Goal: Task Accomplishment & Management: Complete application form

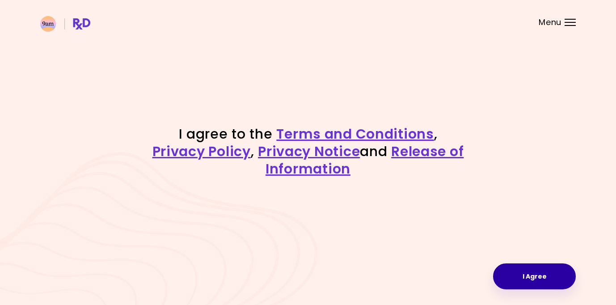
click at [542, 288] on button "I Agree" at bounding box center [534, 276] width 83 height 26
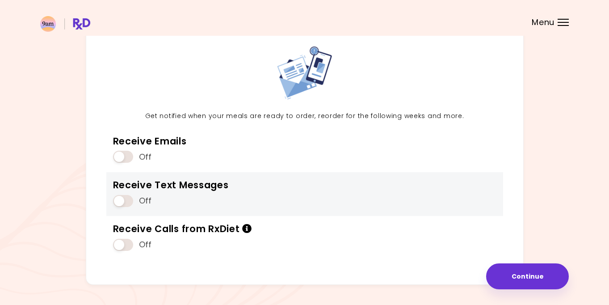
scroll to position [69, 0]
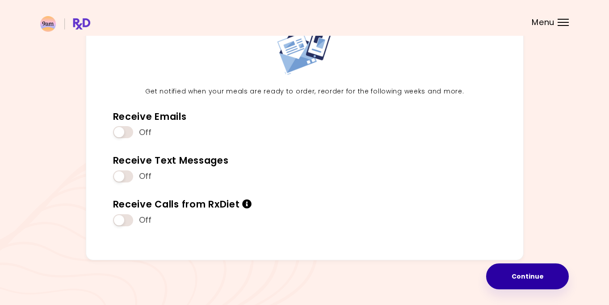
click at [519, 277] on button "Continue" at bounding box center [527, 276] width 83 height 26
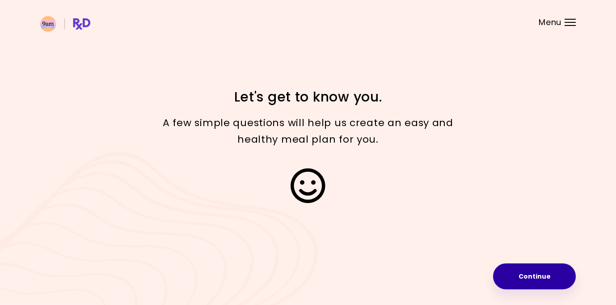
click at [539, 282] on button "Continue" at bounding box center [534, 276] width 83 height 26
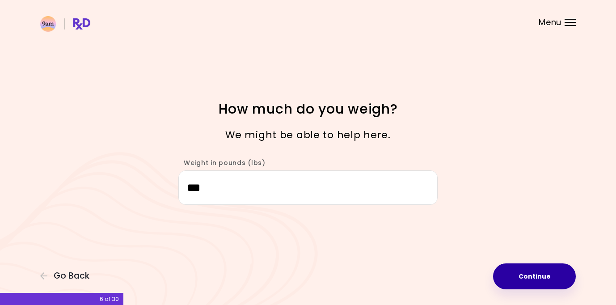
click at [551, 277] on button "Continue" at bounding box center [534, 276] width 83 height 26
select select "****"
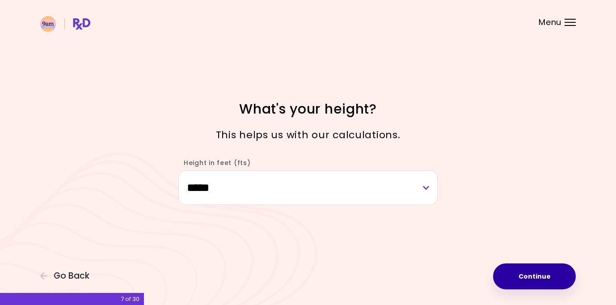
click at [549, 277] on button "Continue" at bounding box center [534, 276] width 83 height 26
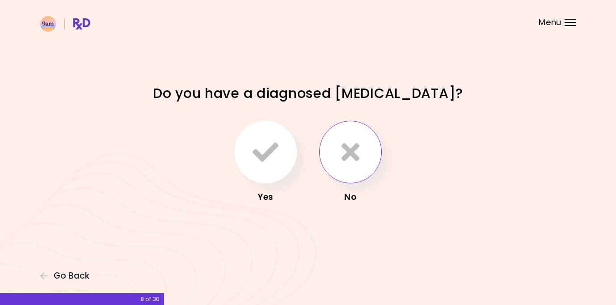
click at [335, 147] on button "button" at bounding box center [350, 152] width 63 height 63
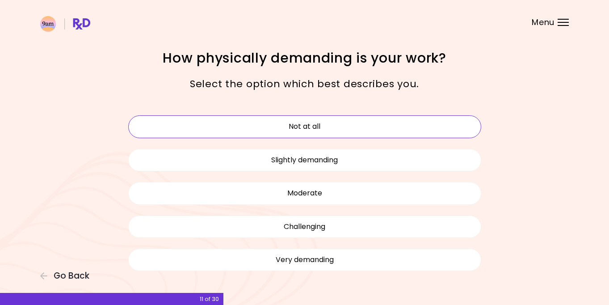
click at [313, 129] on button "Not at all" at bounding box center [304, 126] width 353 height 22
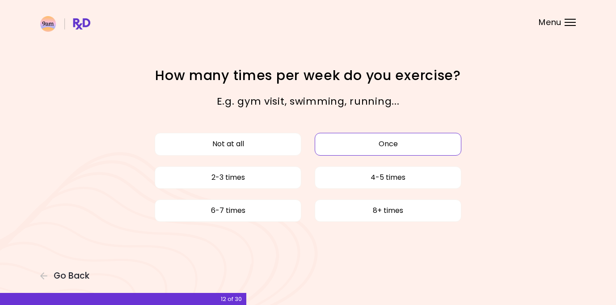
click at [390, 142] on button "Once" at bounding box center [388, 144] width 147 height 22
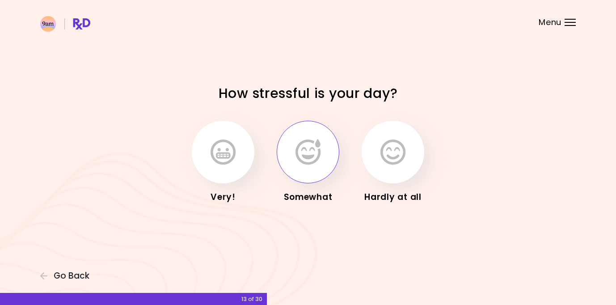
click at [326, 160] on button "button" at bounding box center [308, 152] width 63 height 63
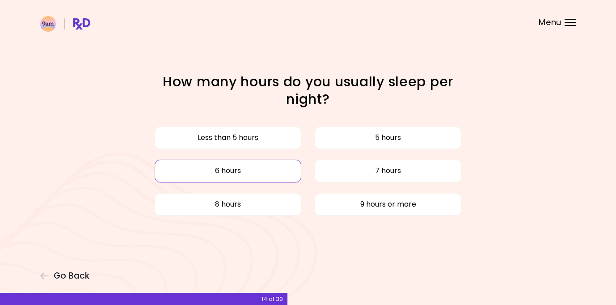
click at [258, 169] on button "6 hours" at bounding box center [228, 171] width 147 height 22
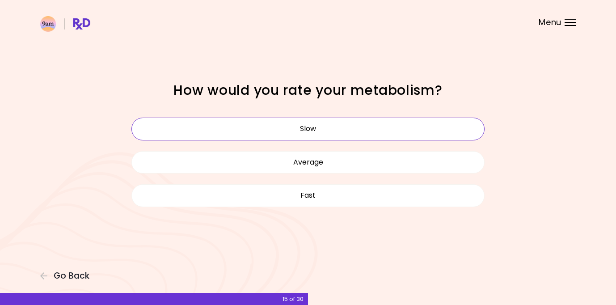
click at [286, 130] on button "Slow" at bounding box center [307, 129] width 353 height 22
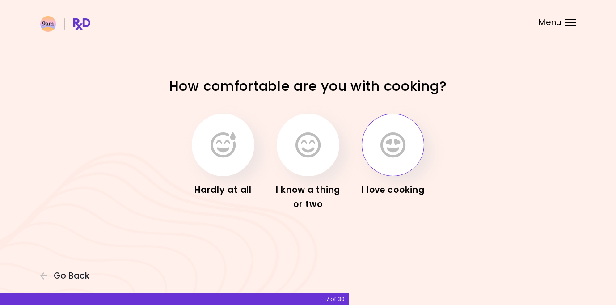
click at [386, 144] on icon "button" at bounding box center [393, 145] width 25 height 26
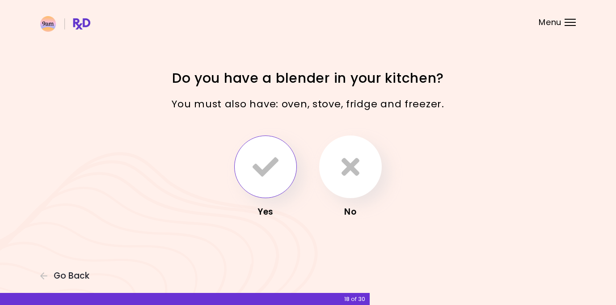
click at [266, 167] on icon "button" at bounding box center [266, 167] width 26 height 26
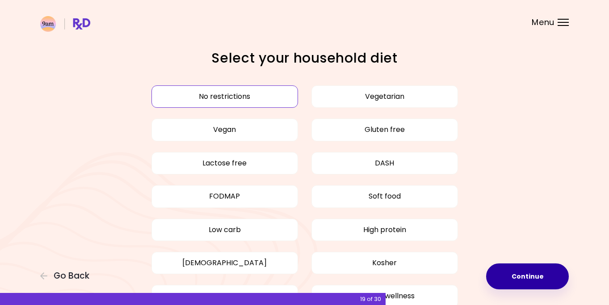
click at [524, 272] on button "Continue" at bounding box center [527, 276] width 83 height 26
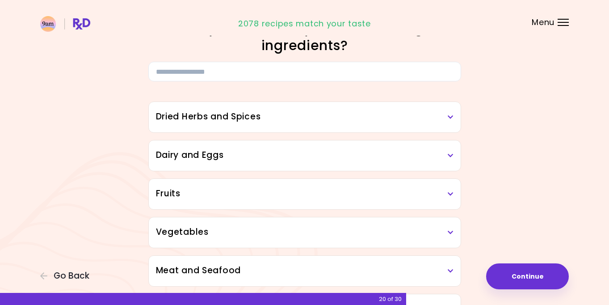
scroll to position [45, 0]
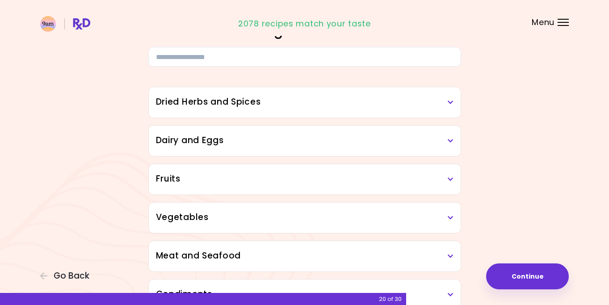
click at [270, 106] on h3 "Dried Herbs and Spices" at bounding box center [305, 102] width 298 height 13
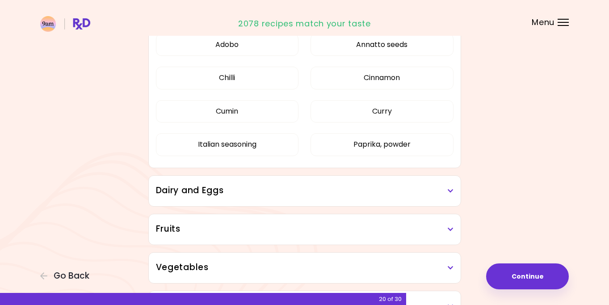
scroll to position [89, 0]
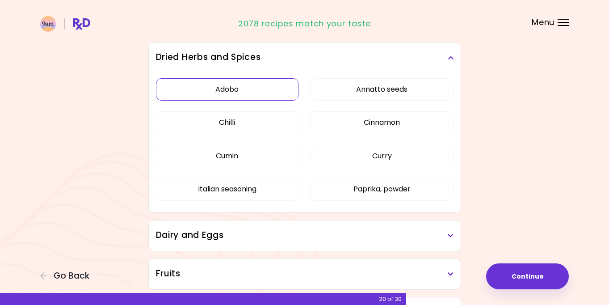
click at [258, 86] on button "Adobo" at bounding box center [227, 89] width 143 height 22
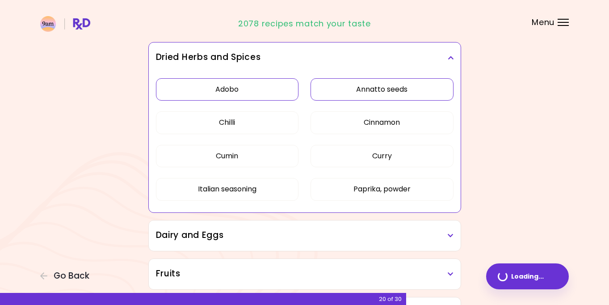
click at [338, 90] on button "Annatto seeds" at bounding box center [382, 89] width 143 height 22
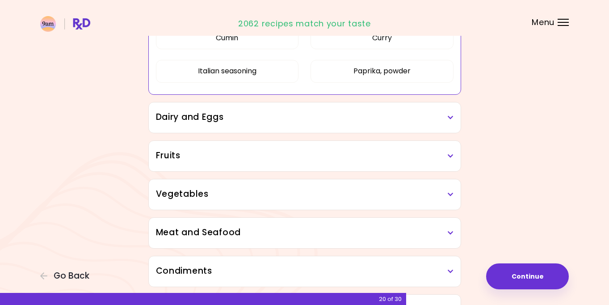
scroll to position [224, 0]
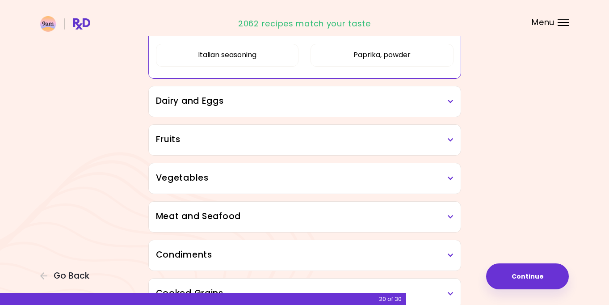
click at [300, 108] on div "Dairy and Eggs" at bounding box center [305, 101] width 312 height 30
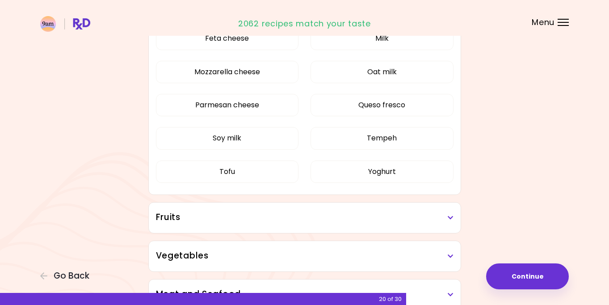
scroll to position [447, 0]
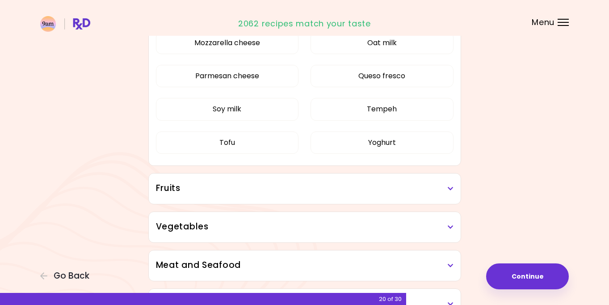
click at [309, 186] on h3 "Fruits" at bounding box center [305, 188] width 298 height 13
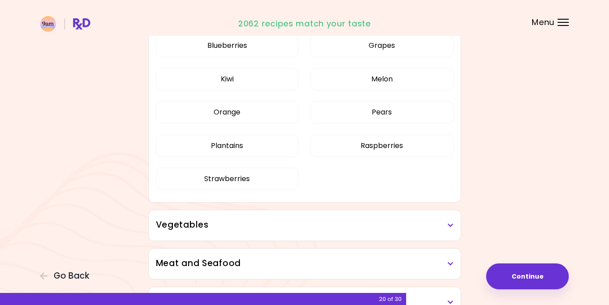
scroll to position [715, 0]
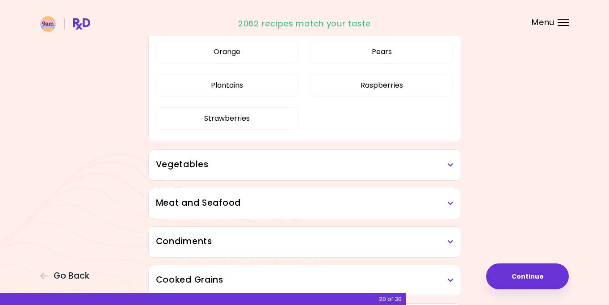
click at [311, 171] on div "Vegetables" at bounding box center [305, 165] width 312 height 30
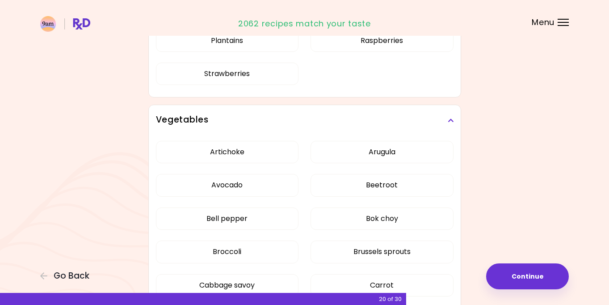
scroll to position [805, 0]
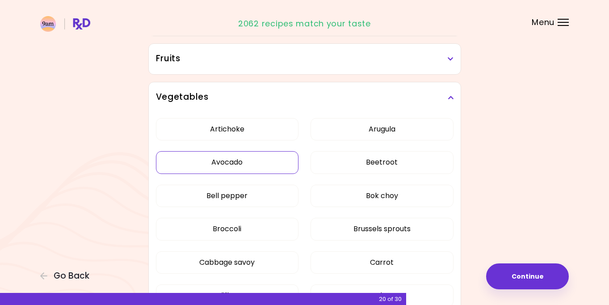
scroll to position [160, 0]
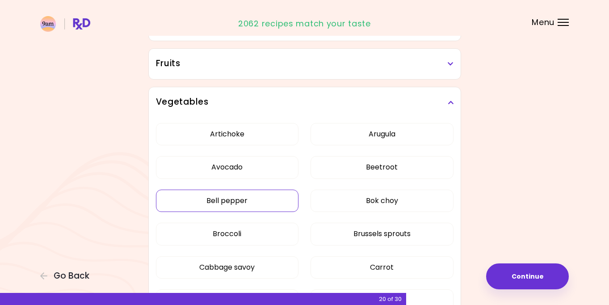
click at [254, 209] on button "Bell pepper" at bounding box center [227, 201] width 143 height 22
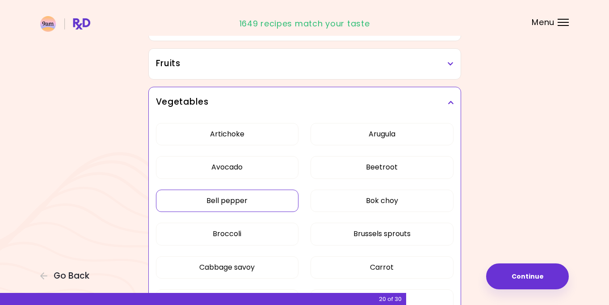
click at [258, 198] on button "Bell pepper" at bounding box center [227, 201] width 143 height 22
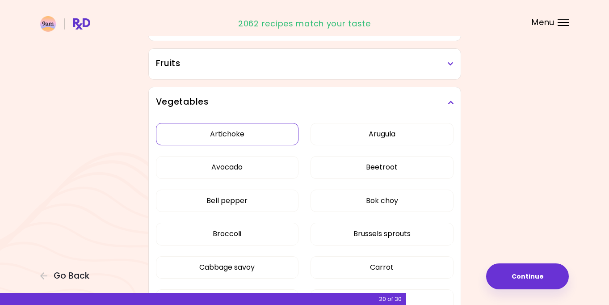
click at [265, 137] on button "Artichoke" at bounding box center [227, 134] width 143 height 22
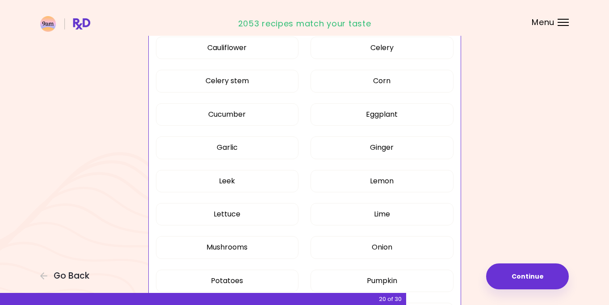
scroll to position [428, 0]
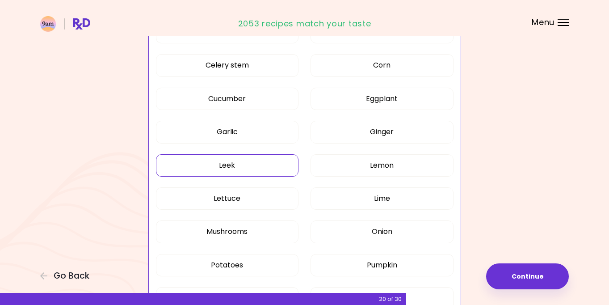
click at [264, 170] on button "Leek" at bounding box center [227, 165] width 143 height 22
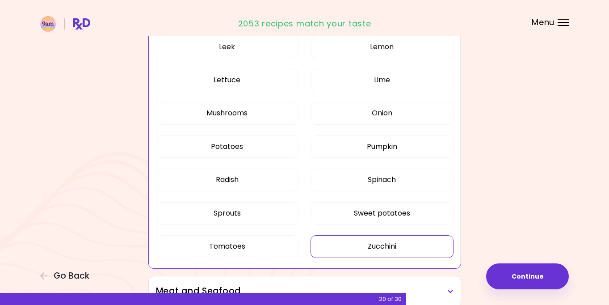
scroll to position [562, 0]
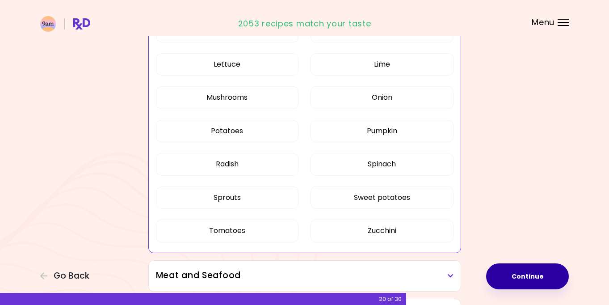
click at [540, 264] on button "Continue" at bounding box center [527, 276] width 83 height 26
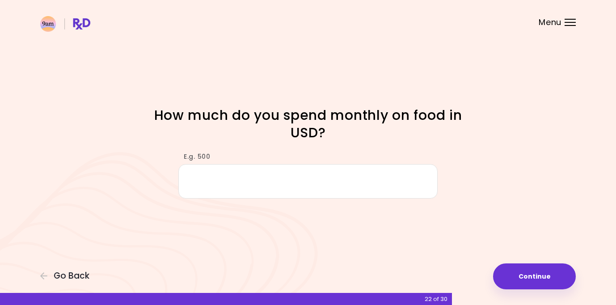
click at [314, 175] on input "E.g. 500" at bounding box center [307, 181] width 259 height 34
click at [520, 273] on button "Continue" at bounding box center [534, 276] width 83 height 26
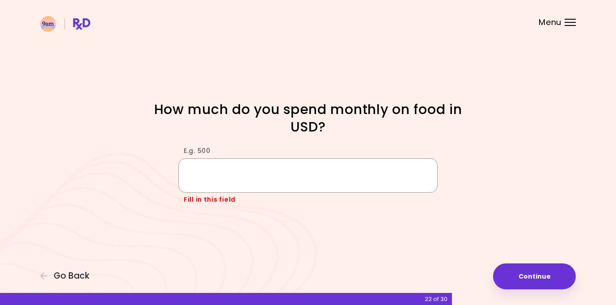
click at [245, 182] on input "E.g. 500" at bounding box center [307, 175] width 259 height 34
type input "***"
click at [299, 202] on div "Fill in this field" at bounding box center [307, 199] width 259 height 9
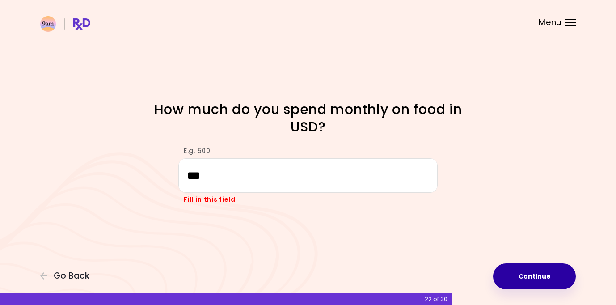
click at [513, 266] on button "Continue" at bounding box center [534, 276] width 83 height 26
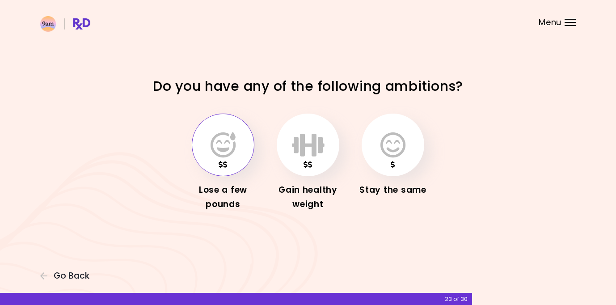
click at [241, 148] on button "button" at bounding box center [223, 145] width 63 height 63
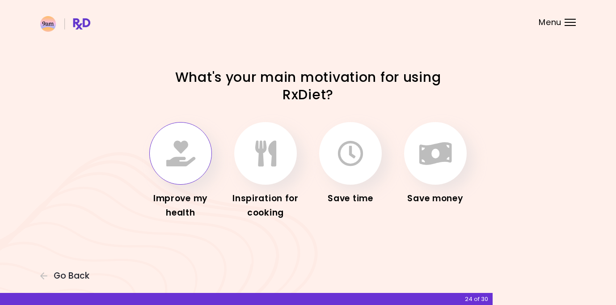
click at [182, 165] on icon "button" at bounding box center [180, 153] width 29 height 26
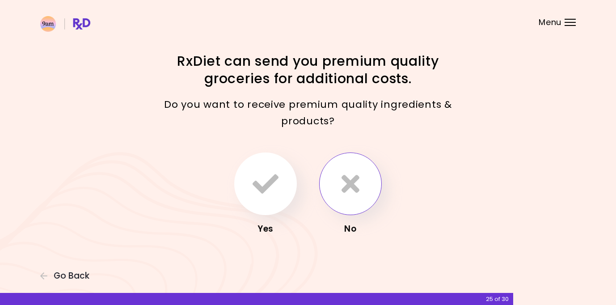
click at [350, 168] on button "button" at bounding box center [350, 183] width 63 height 63
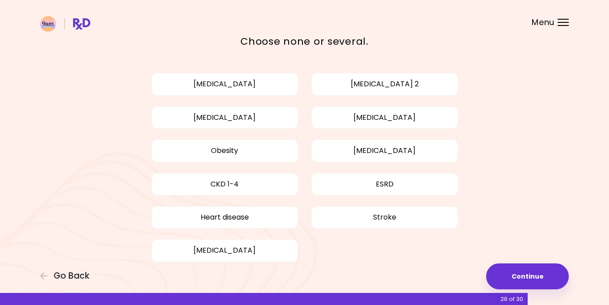
scroll to position [45, 0]
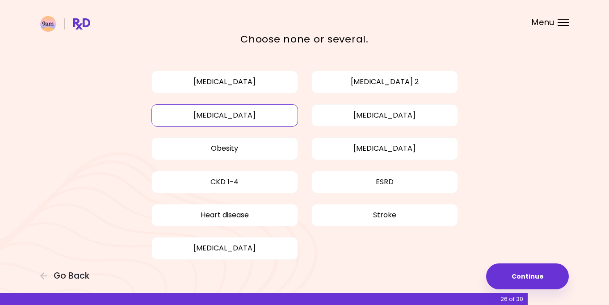
click at [261, 120] on button "[MEDICAL_DATA]" at bounding box center [225, 115] width 147 height 22
click at [524, 253] on div "Focusable invisible element Do you require a disease-specific diet? Choose none…" at bounding box center [304, 140] width 609 height 370
click at [530, 279] on button "Continue" at bounding box center [527, 276] width 83 height 26
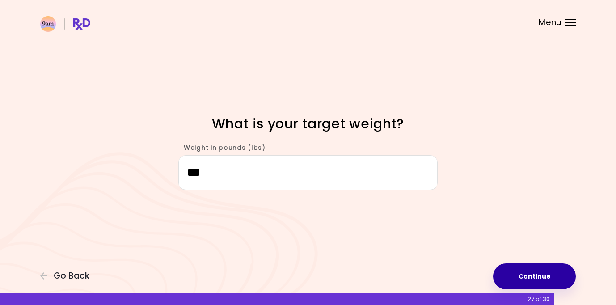
type input "***"
click at [537, 284] on button "Continue" at bounding box center [534, 276] width 83 height 26
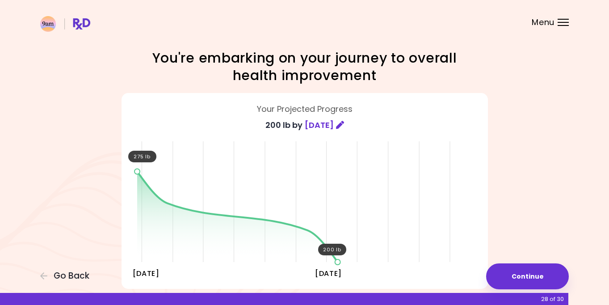
click at [329, 128] on span "[DATE]" at bounding box center [319, 125] width 29 height 14
click at [341, 127] on icon at bounding box center [340, 125] width 8 height 8
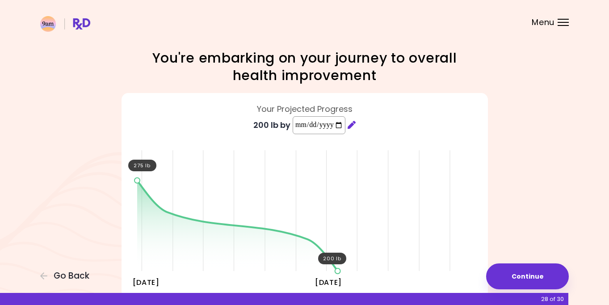
click at [341, 127] on input "**********" at bounding box center [319, 125] width 53 height 18
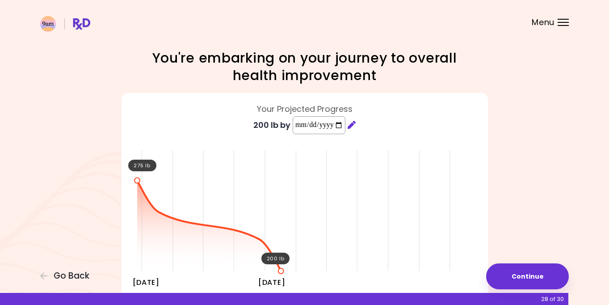
type input "**********"
click at [539, 277] on button "Continue" at bounding box center [527, 276] width 83 height 26
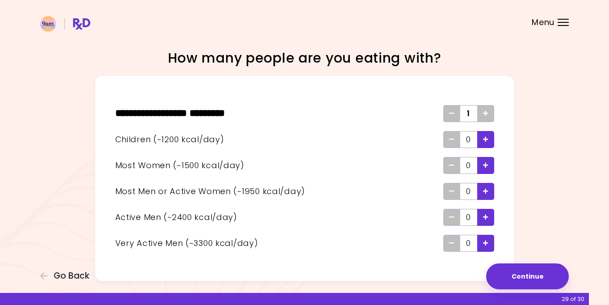
click at [481, 170] on div "Add - Woman" at bounding box center [486, 165] width 17 height 17
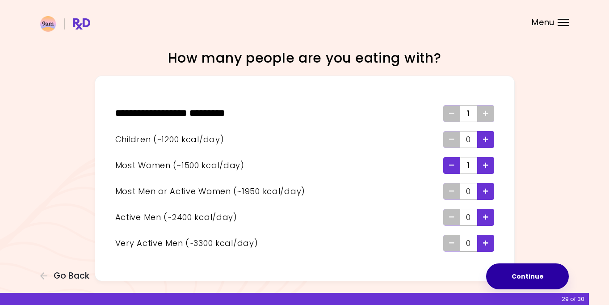
click at [521, 277] on button "Continue" at bounding box center [527, 276] width 83 height 26
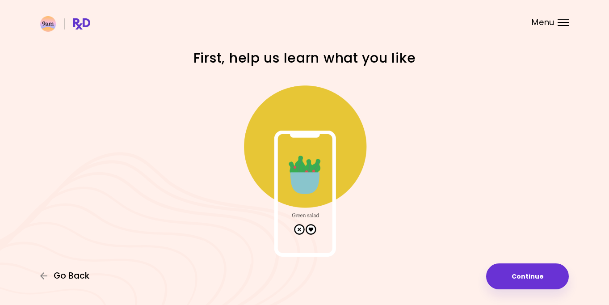
click at [80, 275] on span "Go Back" at bounding box center [72, 276] width 36 height 10
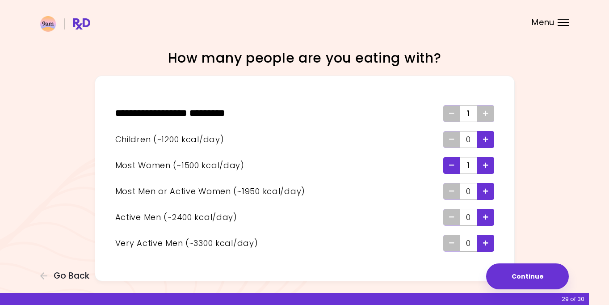
click at [489, 192] on div "Add - Man or Active Woman" at bounding box center [486, 191] width 17 height 17
click at [488, 167] on div "Add - Woman" at bounding box center [486, 165] width 17 height 17
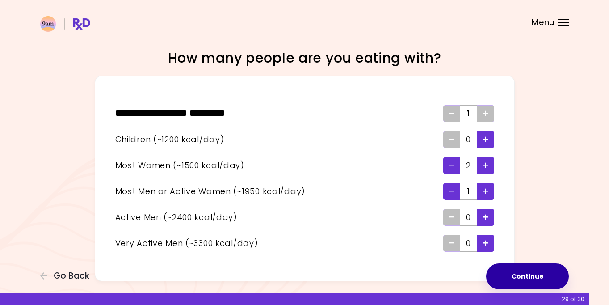
click at [512, 271] on button "Continue" at bounding box center [527, 276] width 83 height 26
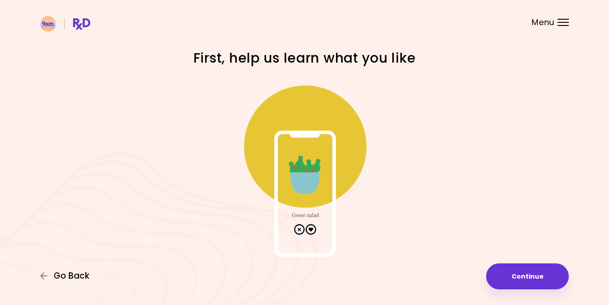
click at [68, 276] on span "Go Back" at bounding box center [72, 276] width 36 height 10
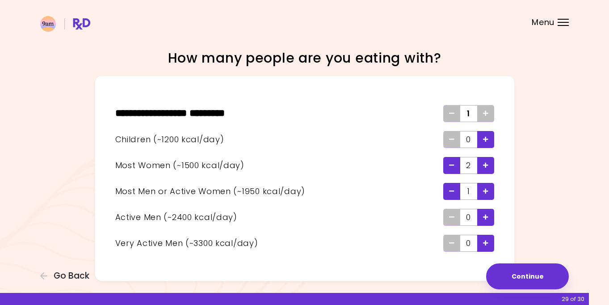
click at [516, 262] on div "How many people are you eating with? ** * ******** * **** ******** * 1 Children…" at bounding box center [304, 165] width 429 height 232
click at [517, 271] on button "Continue" at bounding box center [527, 276] width 83 height 26
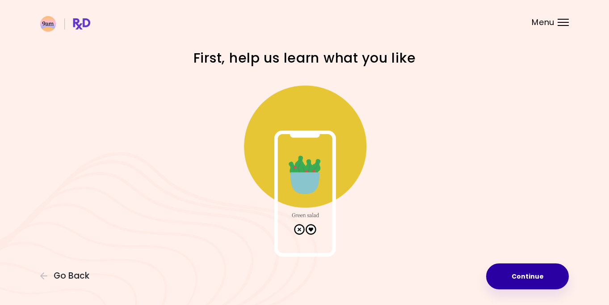
click at [517, 271] on button "Continue" at bounding box center [527, 276] width 83 height 26
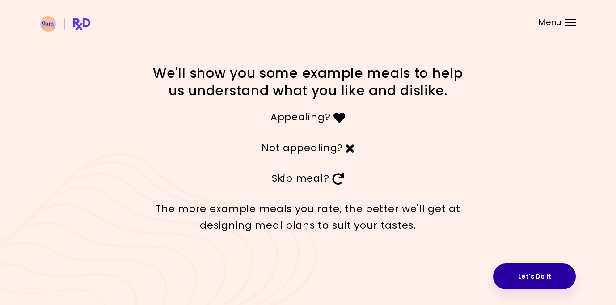
click at [535, 280] on button "Let's Do It" at bounding box center [534, 276] width 83 height 26
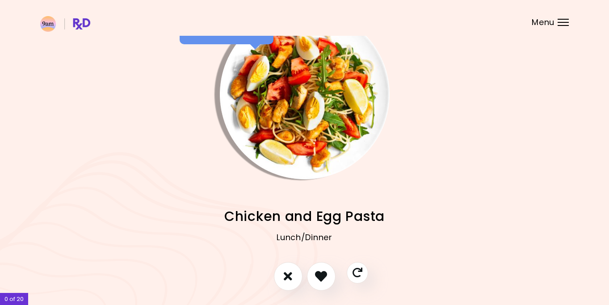
scroll to position [45, 0]
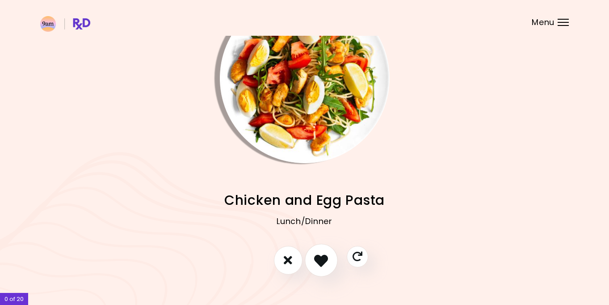
click at [320, 261] on icon "I like this recipe" at bounding box center [321, 260] width 14 height 14
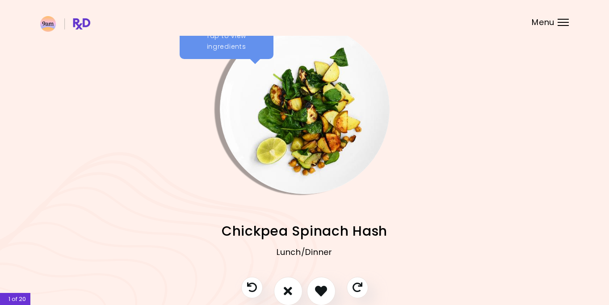
scroll to position [0, 0]
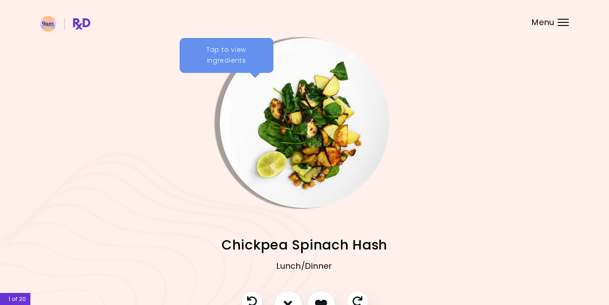
click at [262, 120] on img "Info - Chickpea Spinach Hash" at bounding box center [305, 123] width 170 height 170
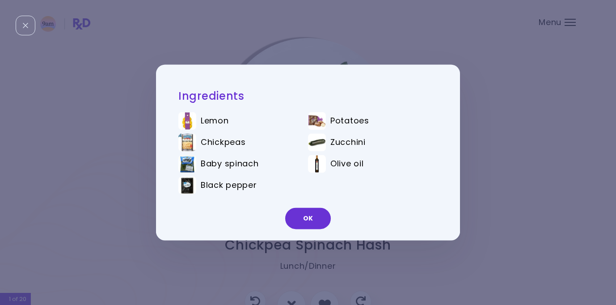
click at [262, 120] on div "Lemon" at bounding box center [248, 121] width 94 height 10
click at [303, 203] on div "OK" at bounding box center [308, 221] width 304 height 37
click at [305, 212] on button "OK" at bounding box center [308, 218] width 46 height 21
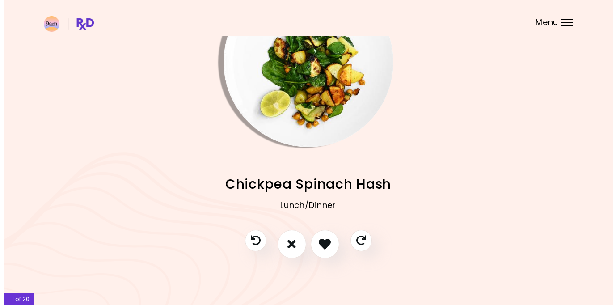
scroll to position [16, 0]
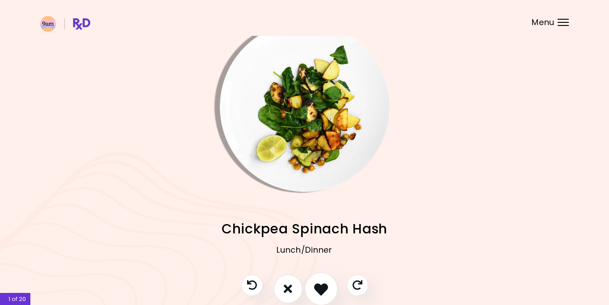
click at [326, 286] on icon "I like this recipe" at bounding box center [321, 289] width 14 height 14
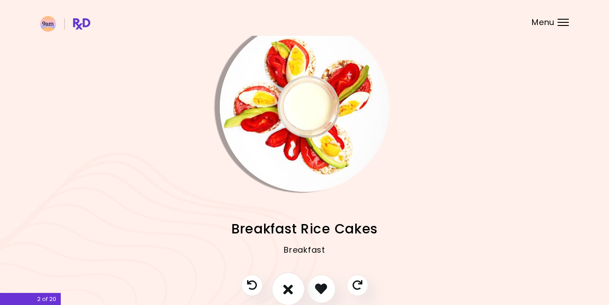
click at [287, 290] on icon "I don't like this recipe" at bounding box center [288, 289] width 10 height 14
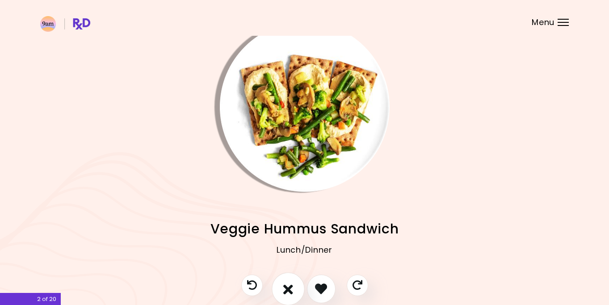
click at [287, 290] on icon "I don't like this recipe" at bounding box center [288, 289] width 10 height 14
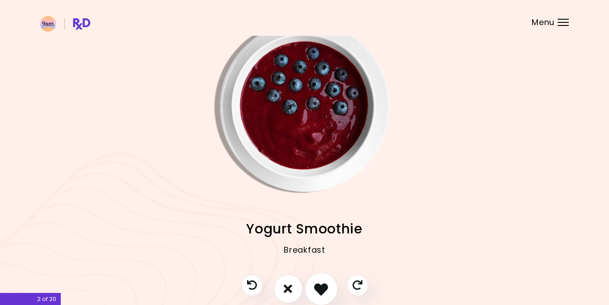
click at [320, 287] on icon "I like this recipe" at bounding box center [321, 289] width 14 height 14
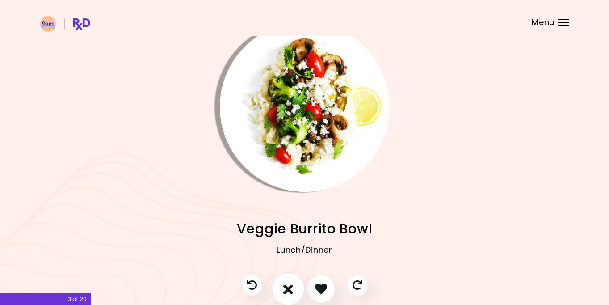
click at [286, 284] on icon "I don't like this recipe" at bounding box center [288, 289] width 10 height 14
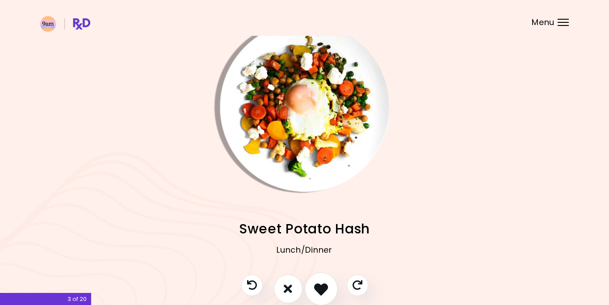
click at [319, 285] on icon "I like this recipe" at bounding box center [321, 289] width 14 height 14
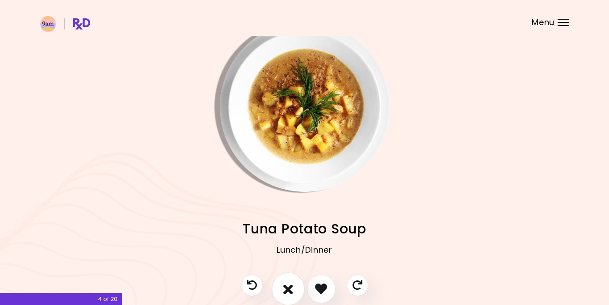
click at [294, 283] on button "I don't like this recipe" at bounding box center [288, 288] width 33 height 33
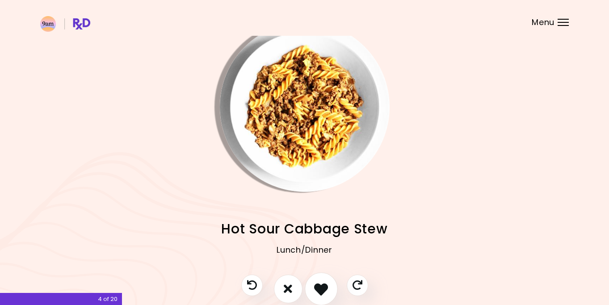
click at [320, 289] on icon "I like this recipe" at bounding box center [321, 289] width 14 height 14
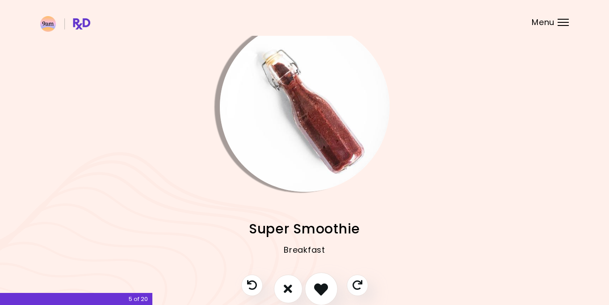
click at [319, 289] on icon "I like this recipe" at bounding box center [321, 289] width 14 height 14
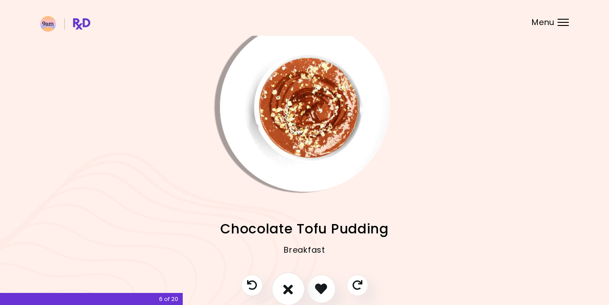
click at [292, 288] on icon "I don't like this recipe" at bounding box center [288, 289] width 10 height 14
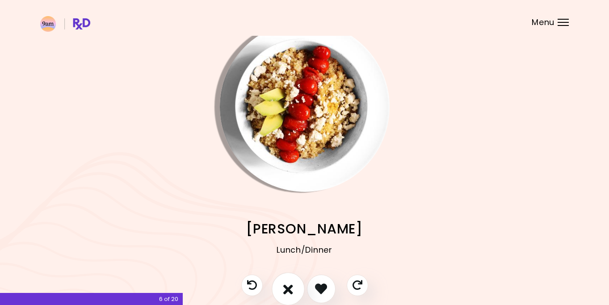
click at [288, 287] on icon "I don't like this recipe" at bounding box center [288, 289] width 10 height 14
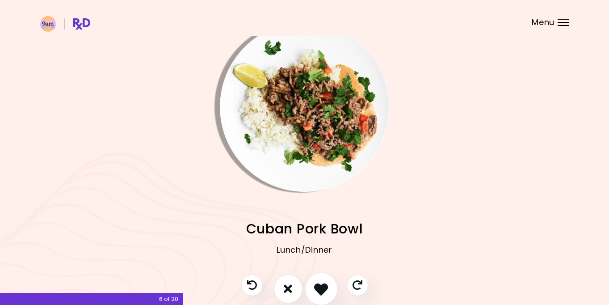
click at [322, 285] on icon "I like this recipe" at bounding box center [321, 289] width 14 height 14
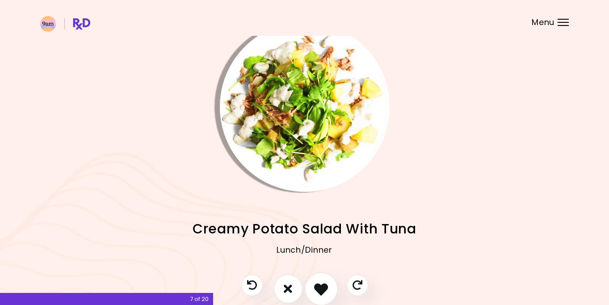
click at [322, 285] on icon "I like this recipe" at bounding box center [321, 289] width 14 height 14
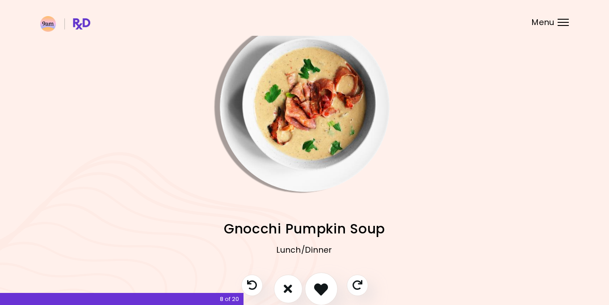
drag, startPoint x: 295, startPoint y: 287, endPoint x: 314, endPoint y: 283, distance: 19.9
click at [295, 287] on button "I don't like this recipe" at bounding box center [288, 289] width 29 height 29
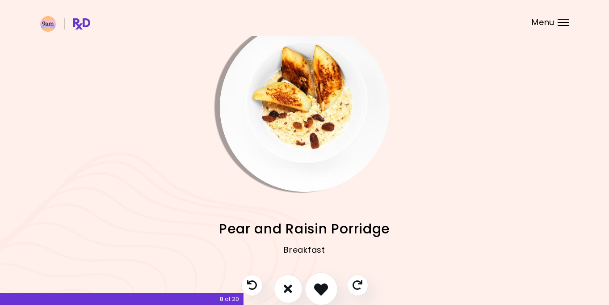
click at [313, 287] on button "I like this recipe" at bounding box center [321, 288] width 33 height 33
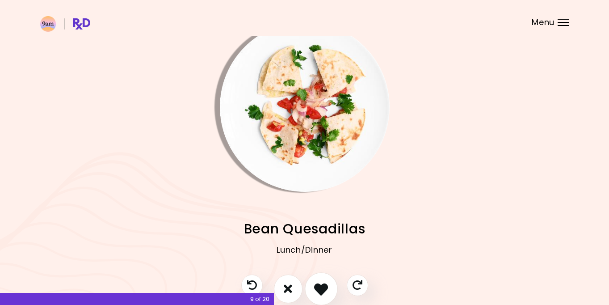
click at [319, 289] on icon "I like this recipe" at bounding box center [321, 289] width 14 height 14
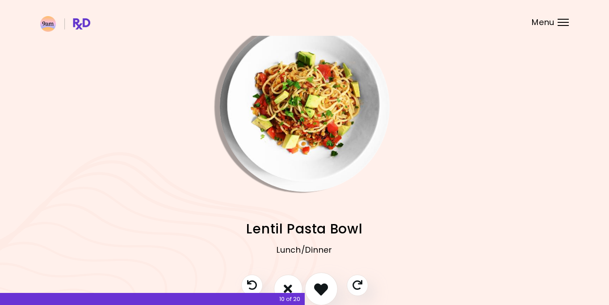
click at [319, 289] on icon "I like this recipe" at bounding box center [321, 289] width 14 height 14
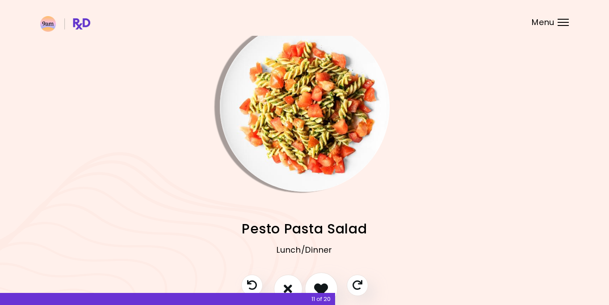
click at [309, 283] on button "I like this recipe" at bounding box center [321, 288] width 33 height 33
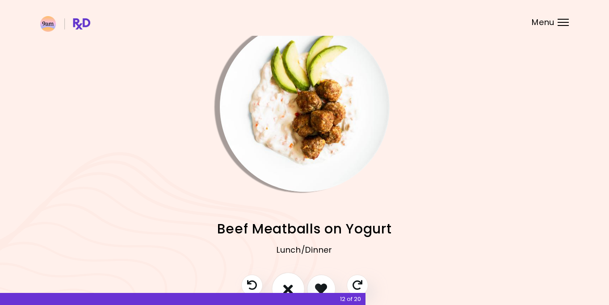
click at [289, 282] on icon "I don't like this recipe" at bounding box center [288, 289] width 10 height 14
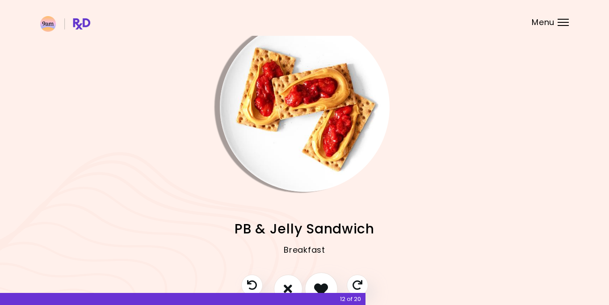
click at [311, 284] on button "I like this recipe" at bounding box center [321, 288] width 33 height 33
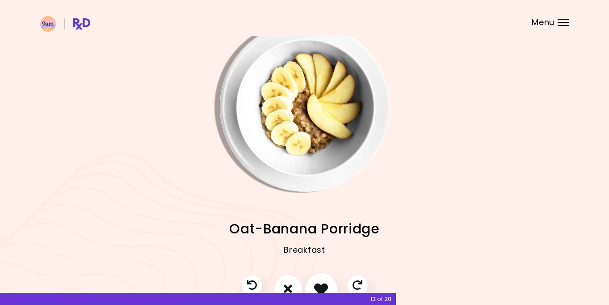
click at [311, 284] on button "I like this recipe" at bounding box center [321, 288] width 33 height 33
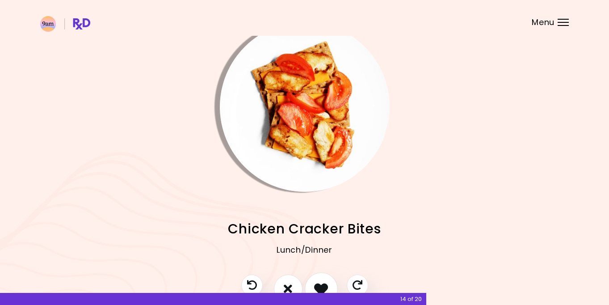
click at [319, 286] on icon "I like this recipe" at bounding box center [321, 289] width 14 height 14
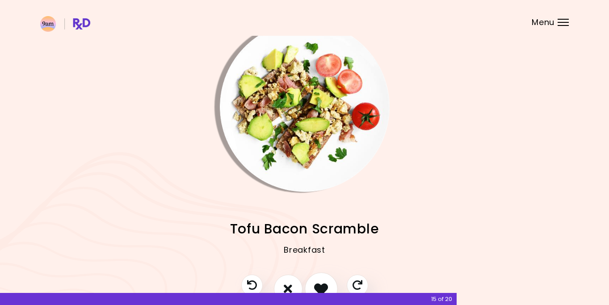
click at [319, 282] on icon "I like this recipe" at bounding box center [321, 289] width 14 height 14
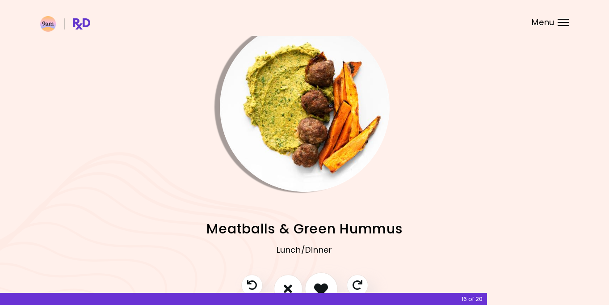
click at [319, 282] on icon "I like this recipe" at bounding box center [321, 289] width 14 height 14
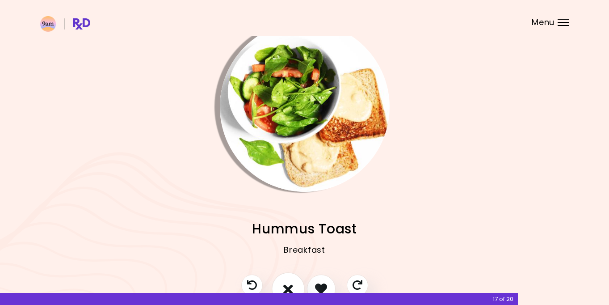
click at [290, 282] on icon "I don't like this recipe" at bounding box center [288, 289] width 10 height 14
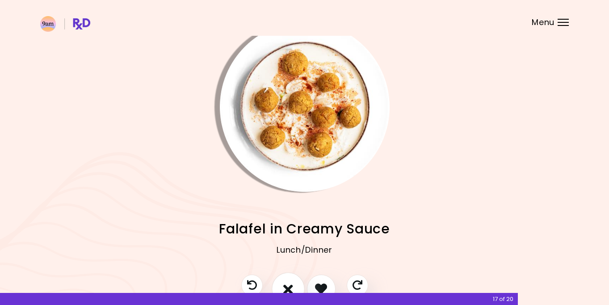
click at [297, 280] on button "I don't like this recipe" at bounding box center [288, 288] width 33 height 33
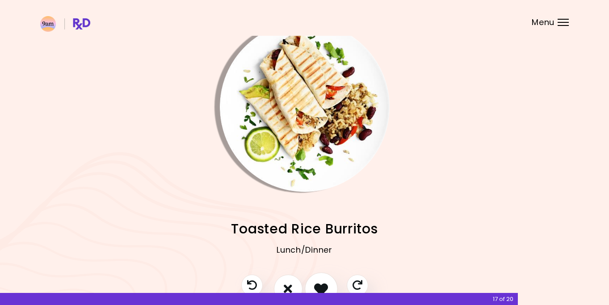
click at [326, 283] on icon "I like this recipe" at bounding box center [321, 289] width 14 height 14
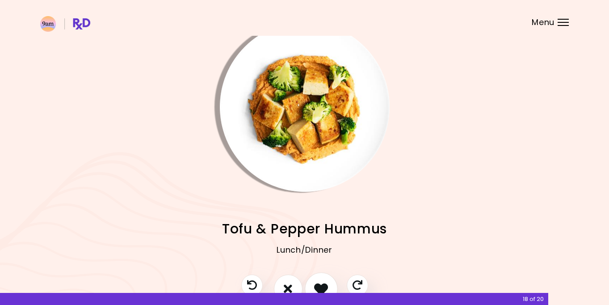
click at [326, 283] on icon "I like this recipe" at bounding box center [321, 289] width 14 height 14
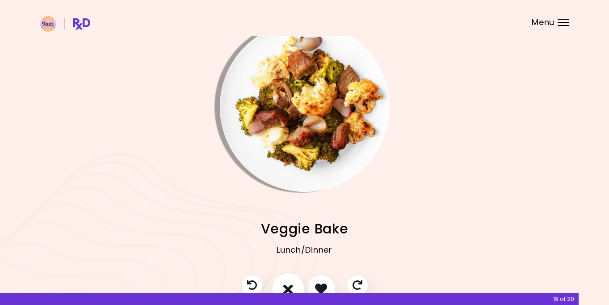
click at [295, 284] on button "I don't like this recipe" at bounding box center [288, 288] width 33 height 33
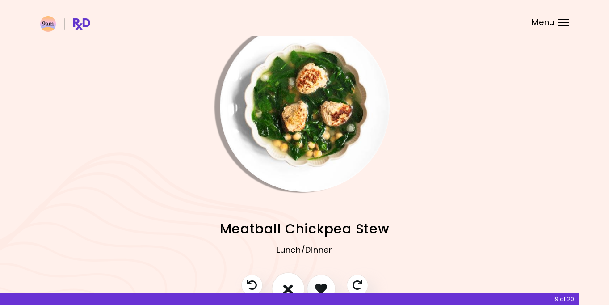
click at [291, 283] on icon "I don't like this recipe" at bounding box center [288, 289] width 10 height 14
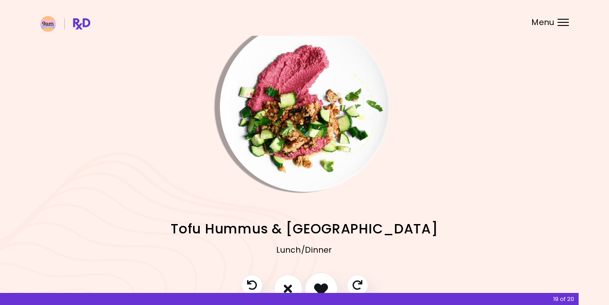
click at [322, 283] on icon "I like this recipe" at bounding box center [321, 289] width 14 height 14
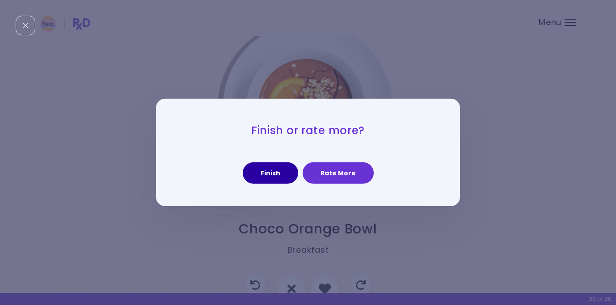
click at [284, 172] on button "Finish" at bounding box center [270, 172] width 55 height 21
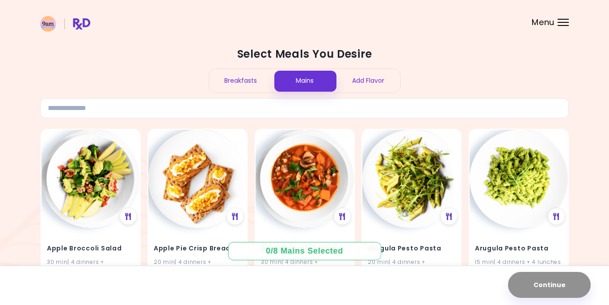
click at [256, 72] on div "Breakfasts" at bounding box center [241, 81] width 64 height 24
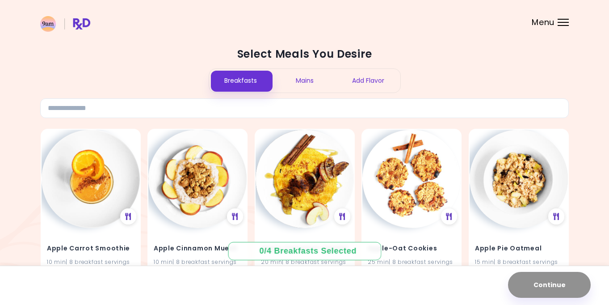
click at [302, 79] on div "Mains" at bounding box center [305, 81] width 64 height 24
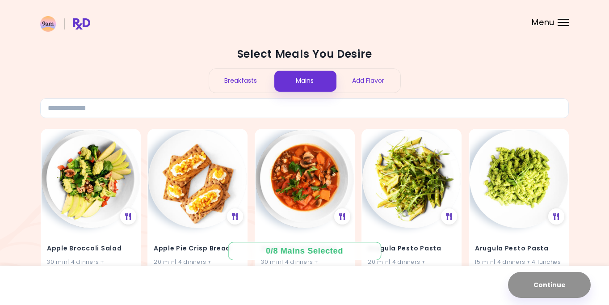
click at [227, 79] on div "Breakfasts" at bounding box center [241, 81] width 64 height 24
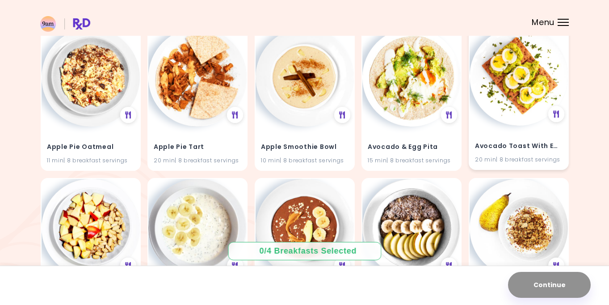
scroll to position [268, 0]
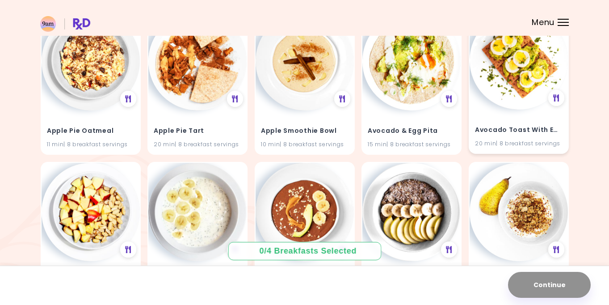
click at [533, 75] on img at bounding box center [519, 60] width 98 height 98
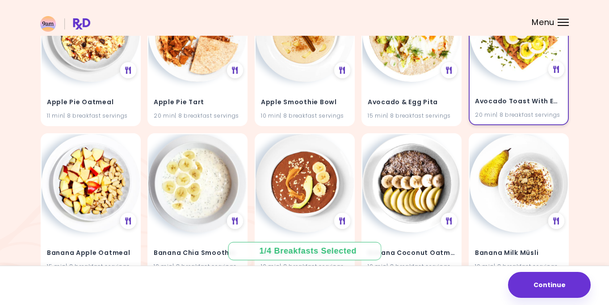
scroll to position [313, 0]
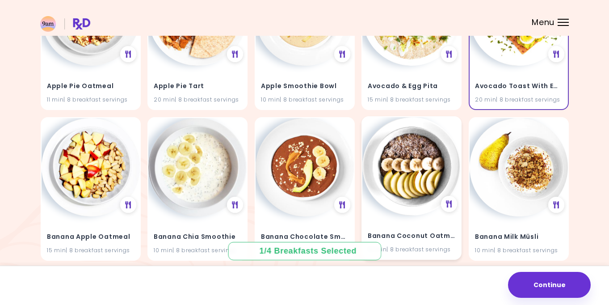
click at [406, 164] on img at bounding box center [412, 166] width 98 height 98
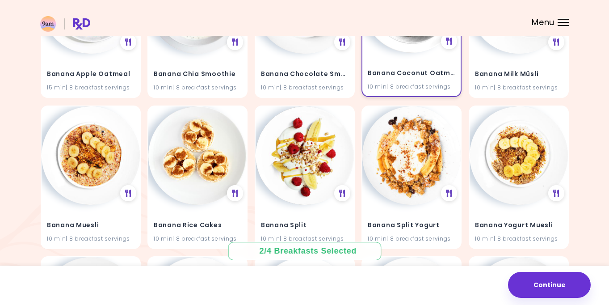
scroll to position [492, 0]
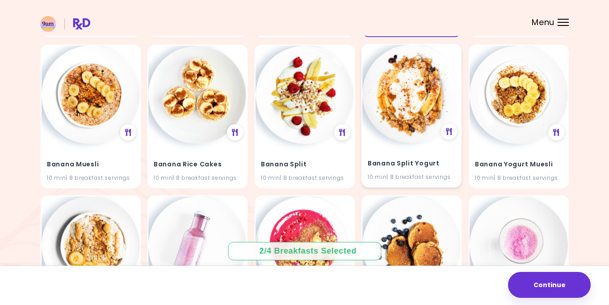
click at [406, 156] on div "Banana Split Yogurt 10 min | 8 breakfast servings" at bounding box center [412, 165] width 98 height 44
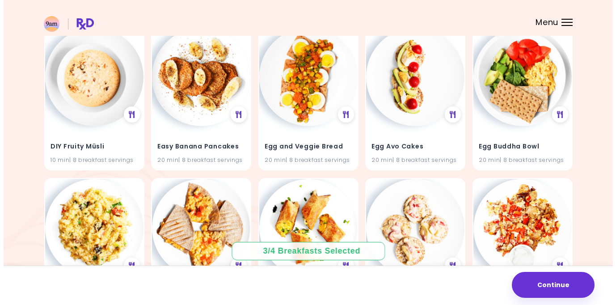
scroll to position [1744, 0]
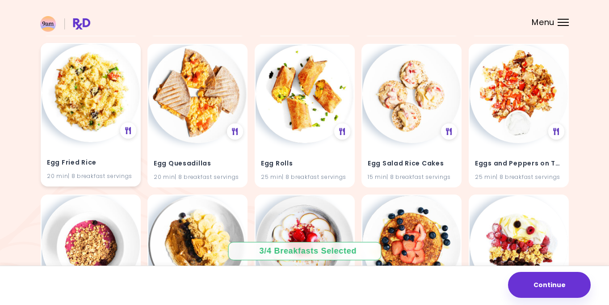
click at [85, 138] on img at bounding box center [91, 93] width 98 height 98
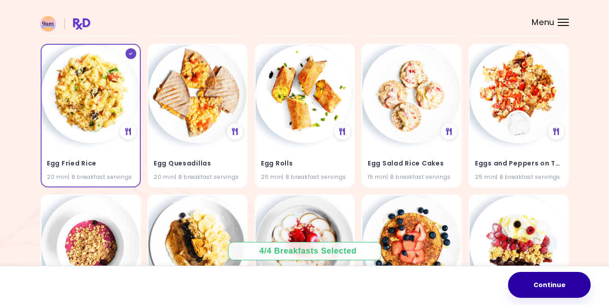
click at [561, 282] on button "Continue" at bounding box center [549, 285] width 83 height 26
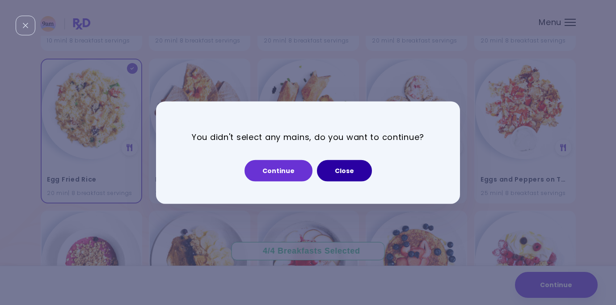
click at [341, 167] on button "Close" at bounding box center [344, 170] width 55 height 21
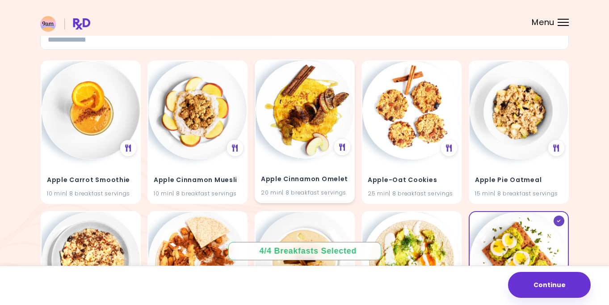
scroll to position [0, 0]
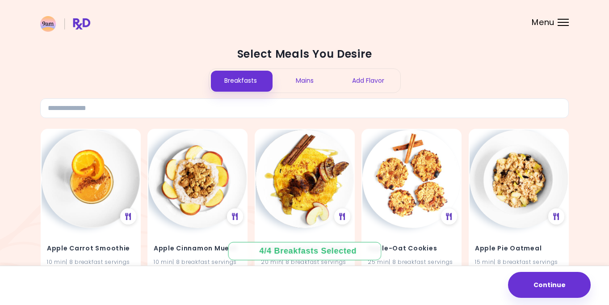
click at [314, 85] on div "Mains" at bounding box center [305, 81] width 64 height 24
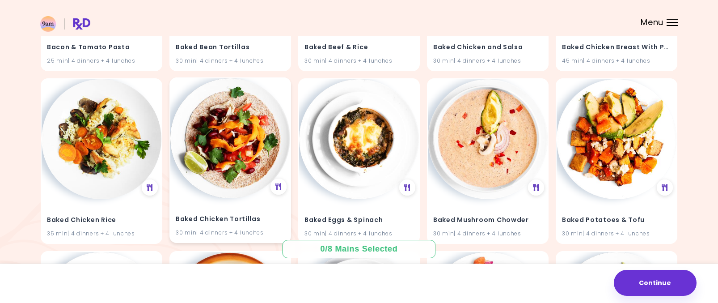
scroll to position [1476, 0]
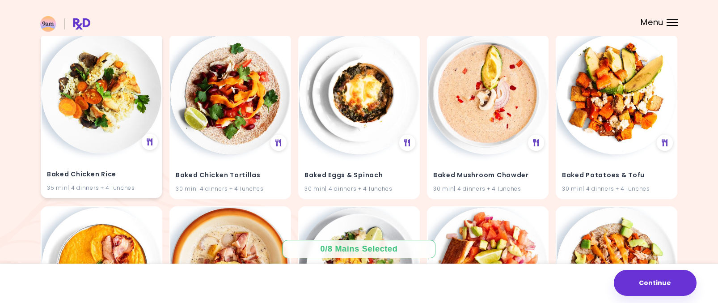
click at [97, 150] on img at bounding box center [102, 94] width 120 height 120
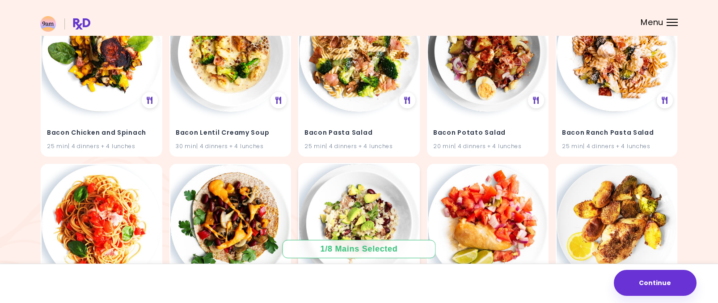
scroll to position [1118, 0]
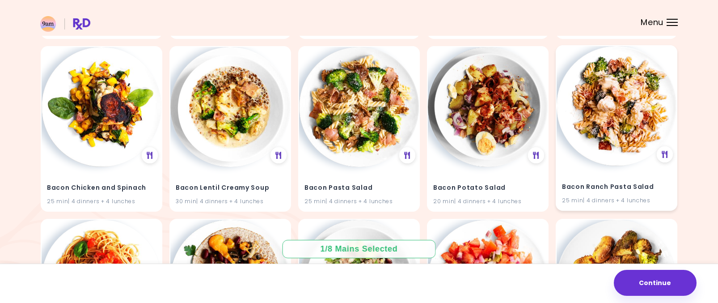
click at [616, 157] on img at bounding box center [617, 106] width 120 height 120
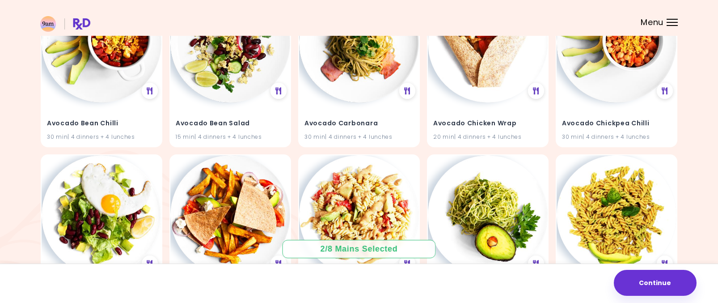
scroll to position [358, 0]
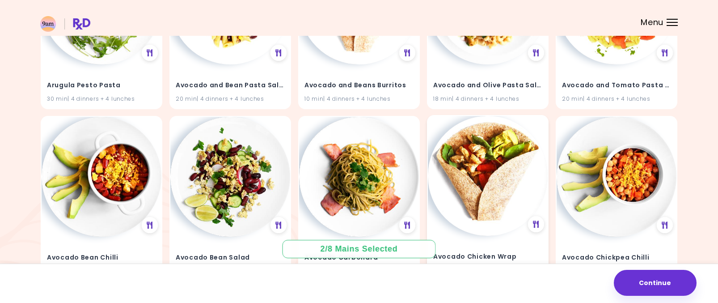
click at [448, 154] on img at bounding box center [488, 176] width 120 height 120
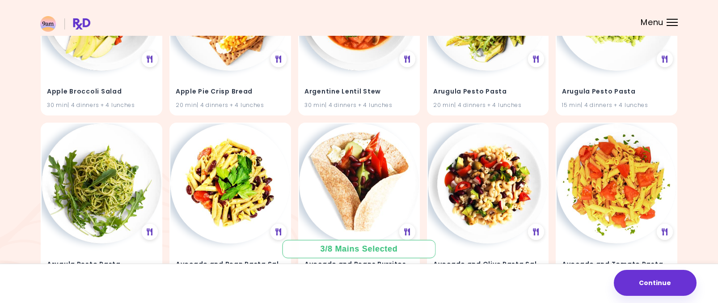
scroll to position [45, 0]
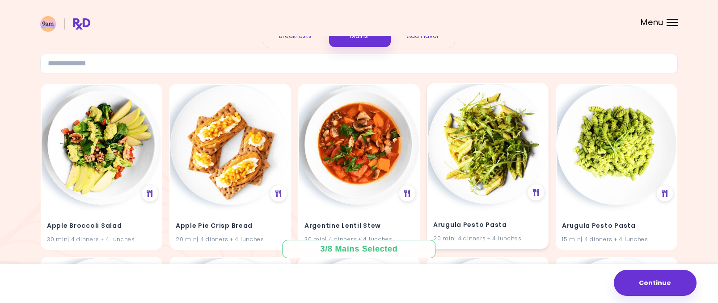
click at [448, 156] on img at bounding box center [488, 144] width 120 height 120
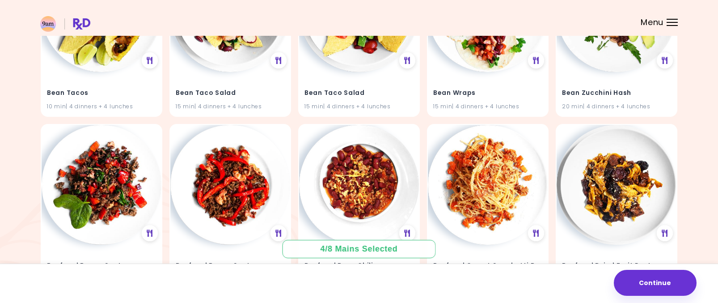
scroll to position [3372, 0]
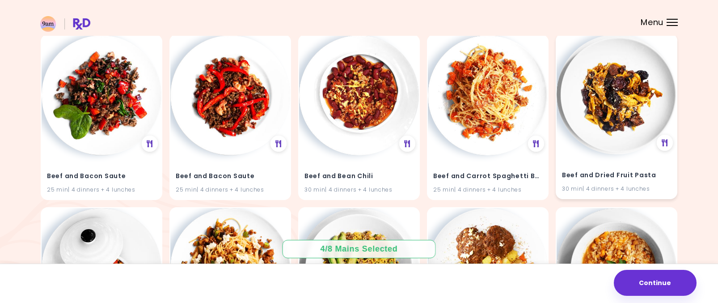
click at [608, 135] on img at bounding box center [617, 94] width 120 height 120
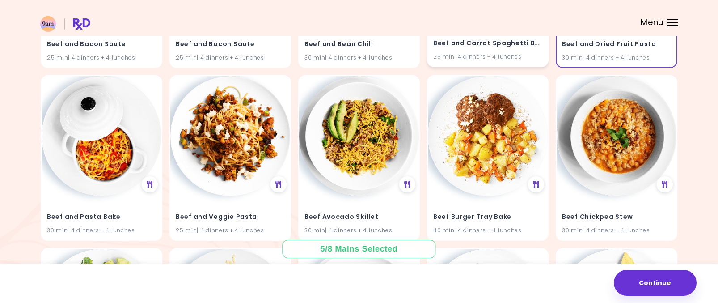
scroll to position [3506, 0]
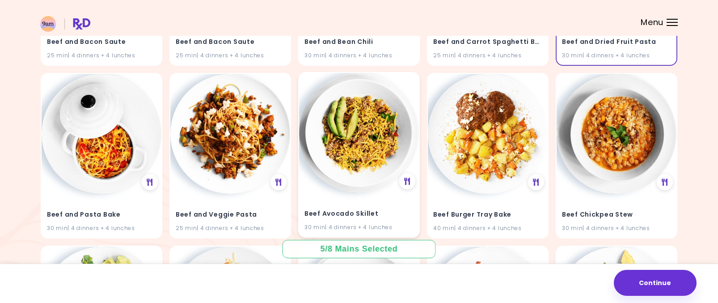
click at [357, 143] on img at bounding box center [359, 133] width 120 height 120
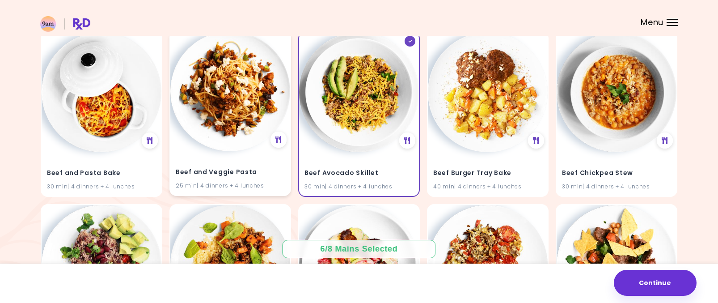
scroll to position [3596, 0]
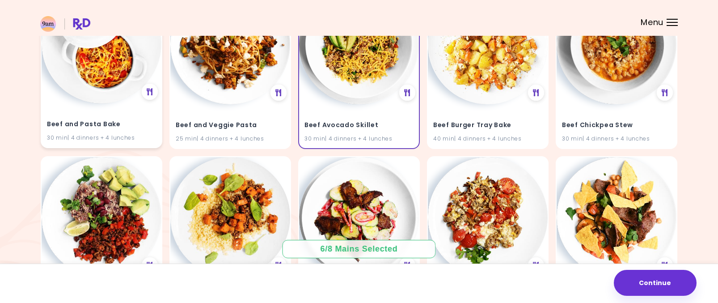
click at [71, 98] on div "Beef and Pasta Bake 30 min | 4 dinners + 4 lunches" at bounding box center [102, 65] width 122 height 165
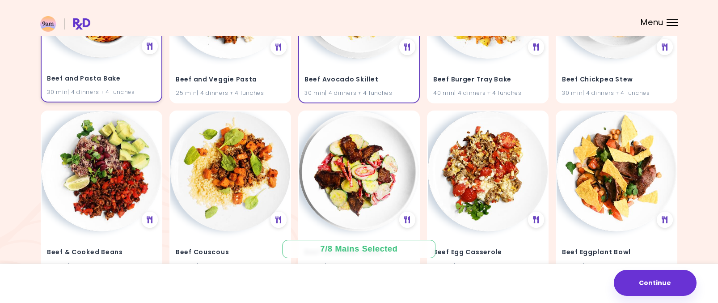
scroll to position [3685, 0]
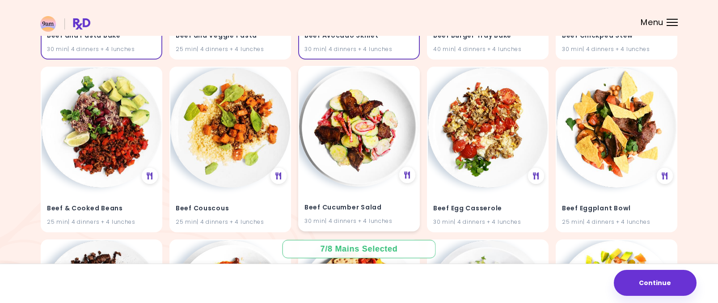
click at [359, 159] on img at bounding box center [359, 127] width 120 height 120
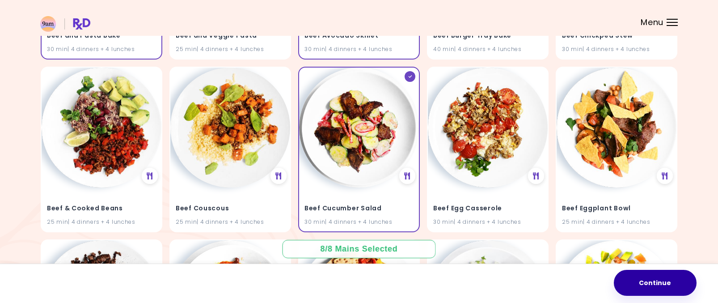
click at [616, 279] on button "Continue" at bounding box center [655, 283] width 83 height 26
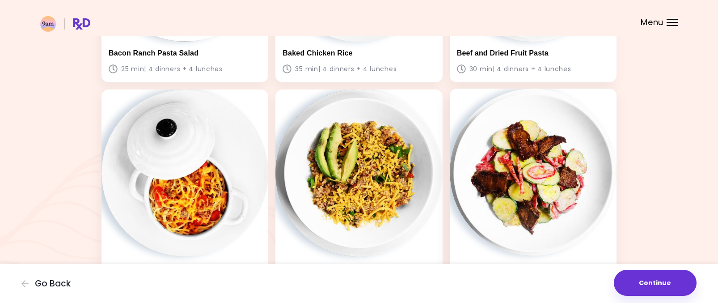
scroll to position [715, 0]
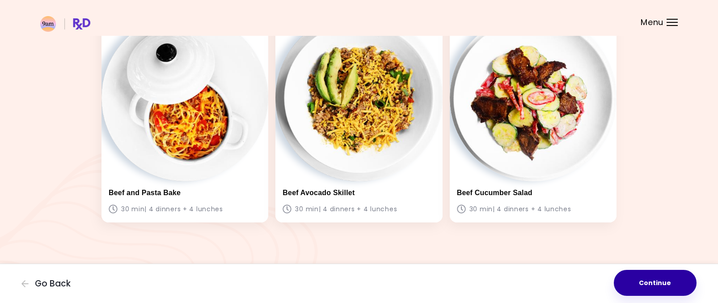
click at [616, 288] on button "Continue" at bounding box center [655, 283] width 83 height 26
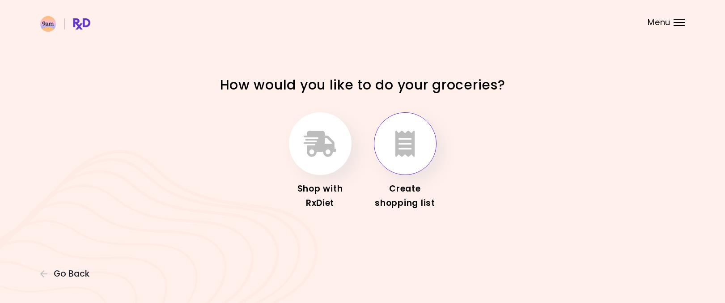
click at [418, 162] on button "button" at bounding box center [405, 143] width 63 height 63
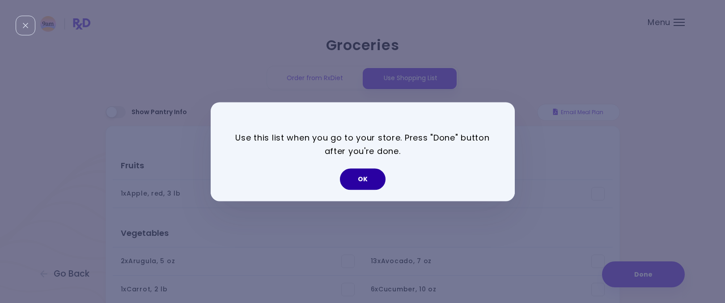
click at [371, 172] on button "OK" at bounding box center [363, 178] width 46 height 21
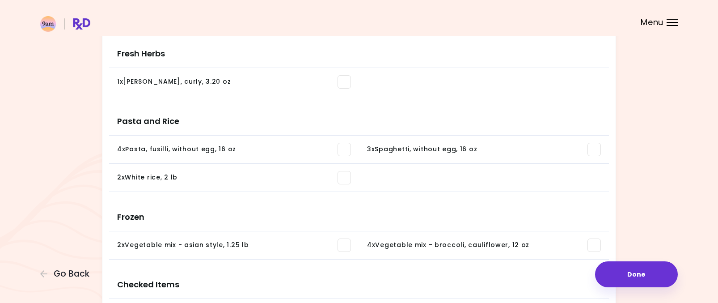
scroll to position [975, 0]
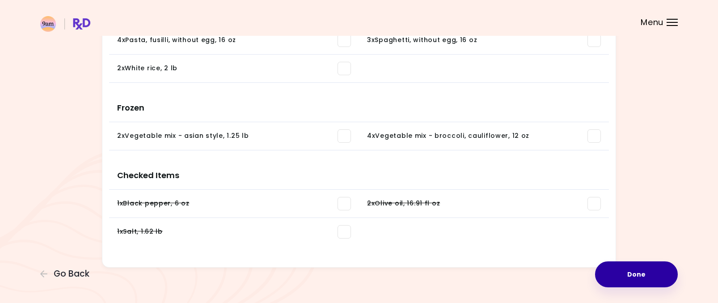
click at [616, 274] on button "Done" at bounding box center [636, 274] width 83 height 26
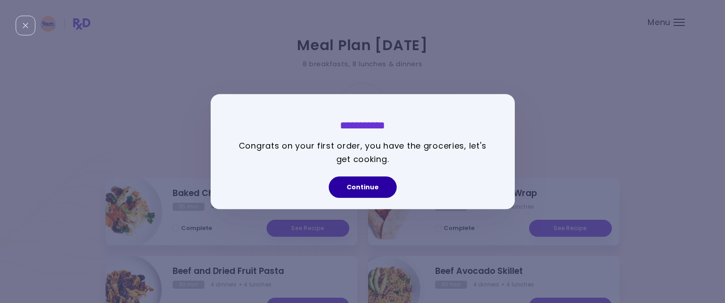
click at [371, 185] on button "Continue" at bounding box center [363, 186] width 68 height 21
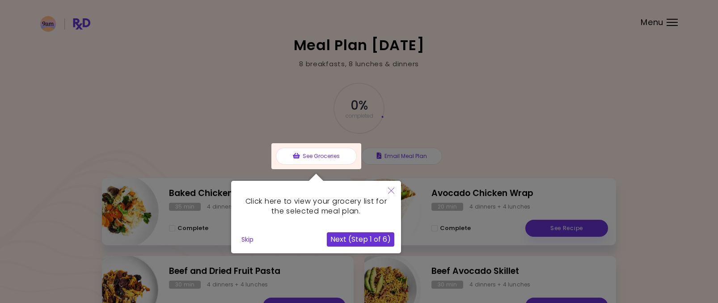
click at [352, 236] on button "Next (Step 1 of 6)" at bounding box center [361, 239] width 68 height 14
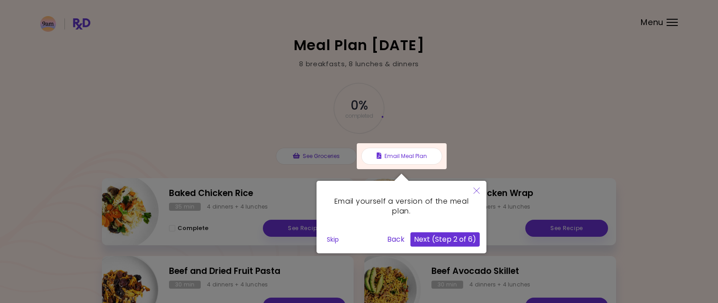
click at [332, 240] on button "Skip" at bounding box center [332, 239] width 19 height 13
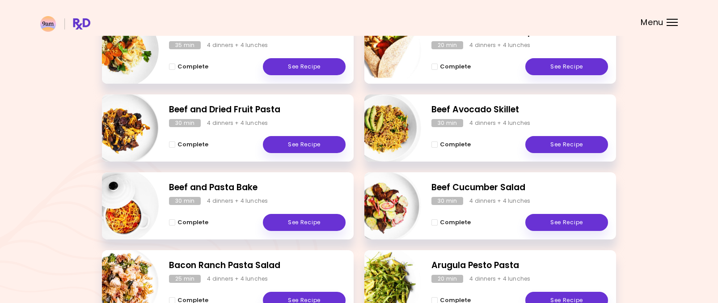
scroll to position [380, 0]
